Goal: Navigation & Orientation: Find specific page/section

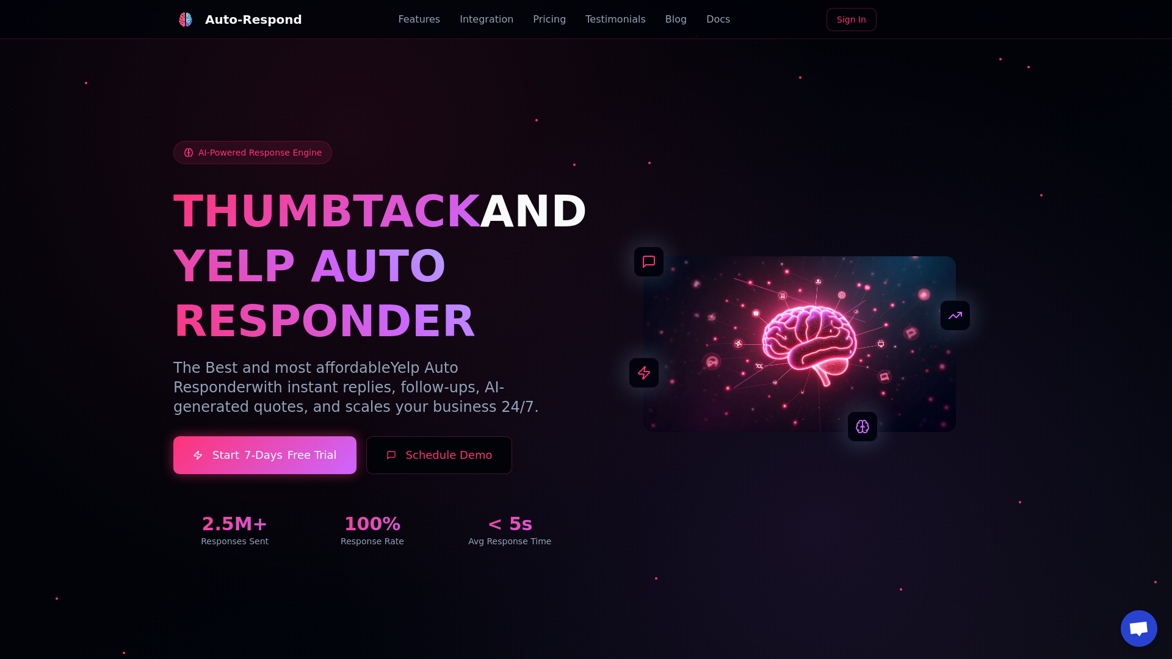
click at [665, 20] on link "Blog" at bounding box center [675, 19] width 21 height 15
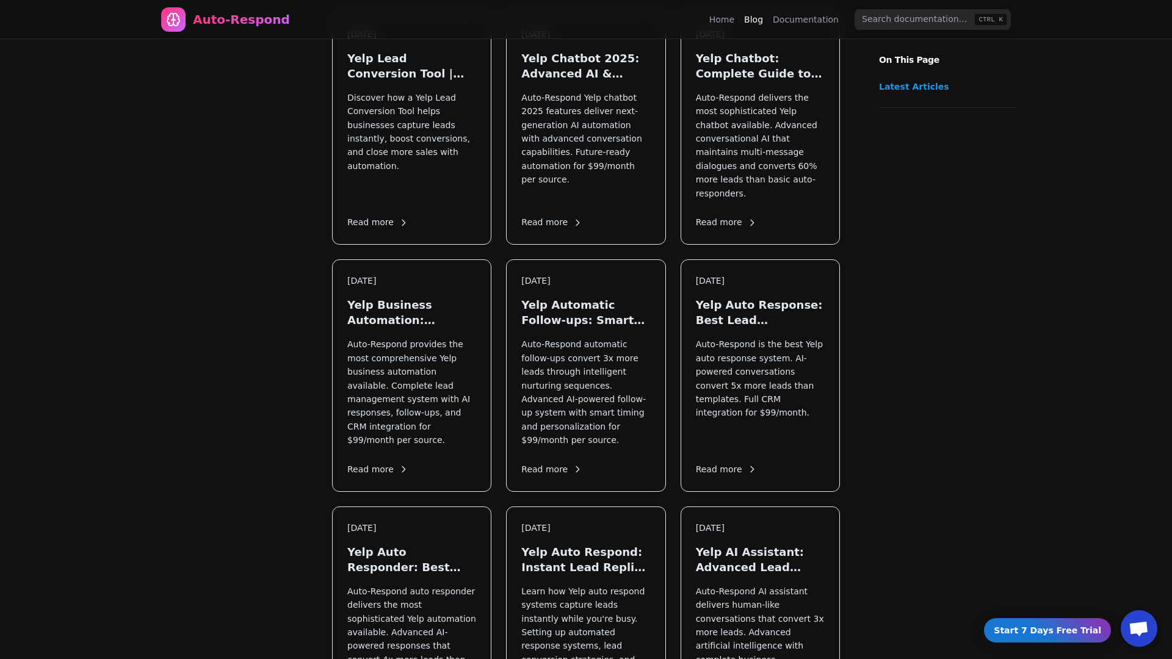
scroll to position [1227, 0]
